Goal: Task Accomplishment & Management: Use online tool/utility

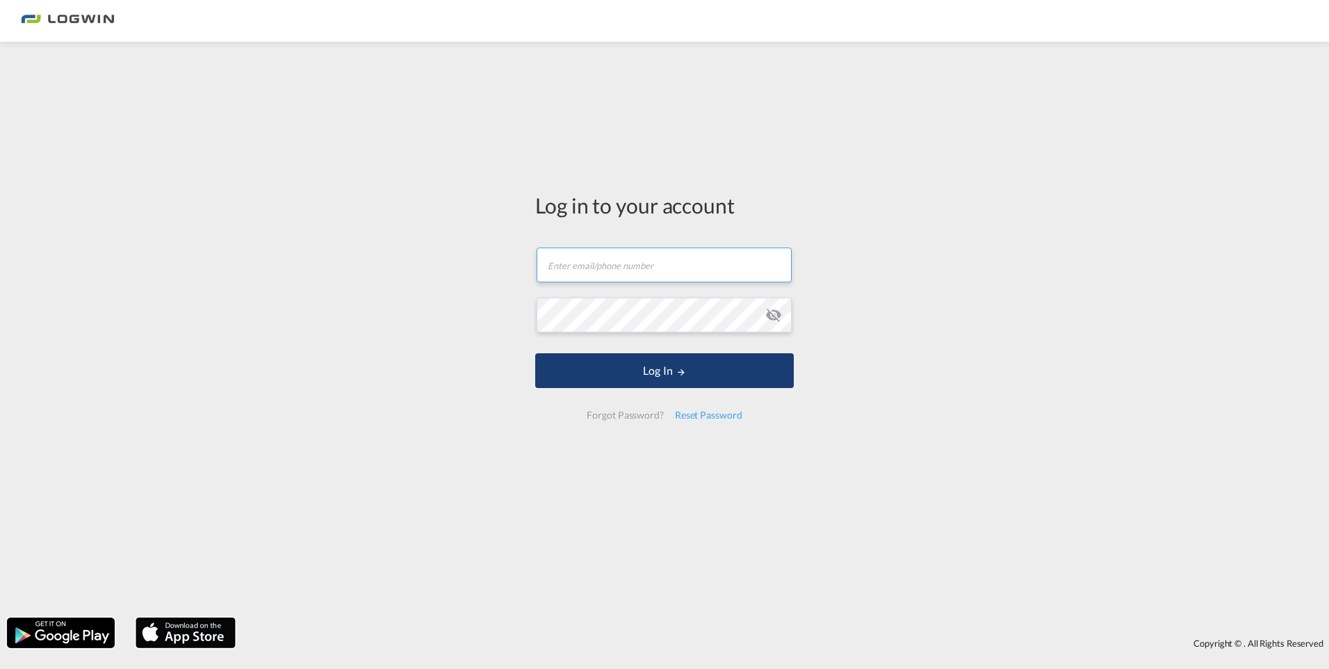
type input "[PERSON_NAME][EMAIL_ADDRESS][PERSON_NAME][DOMAIN_NAME]"
click at [709, 377] on button "Log In" at bounding box center [664, 370] width 259 height 35
